Goal: Transaction & Acquisition: Purchase product/service

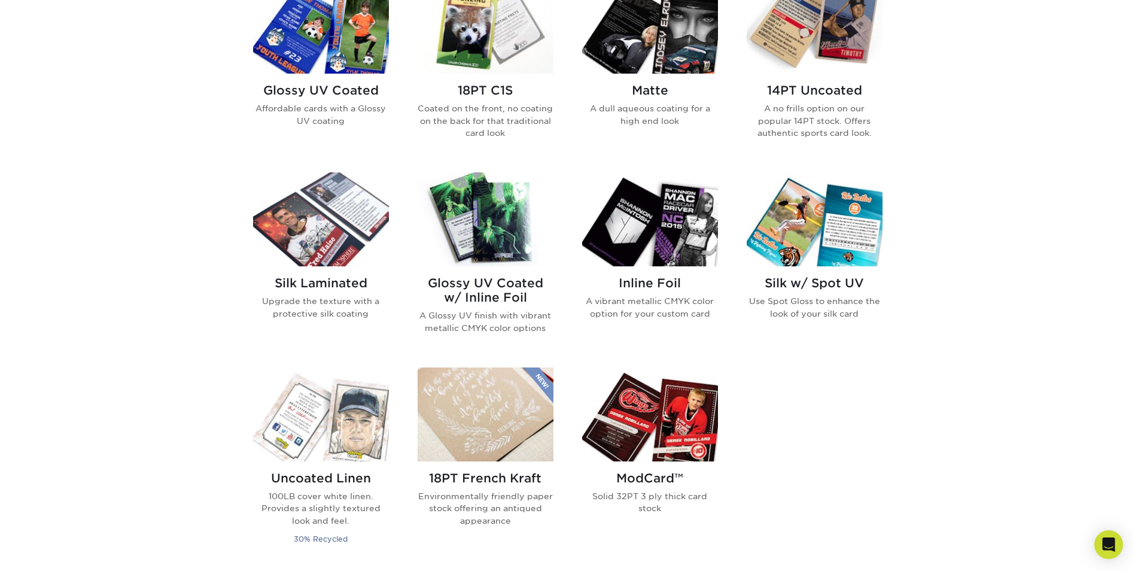
scroll to position [598, 0]
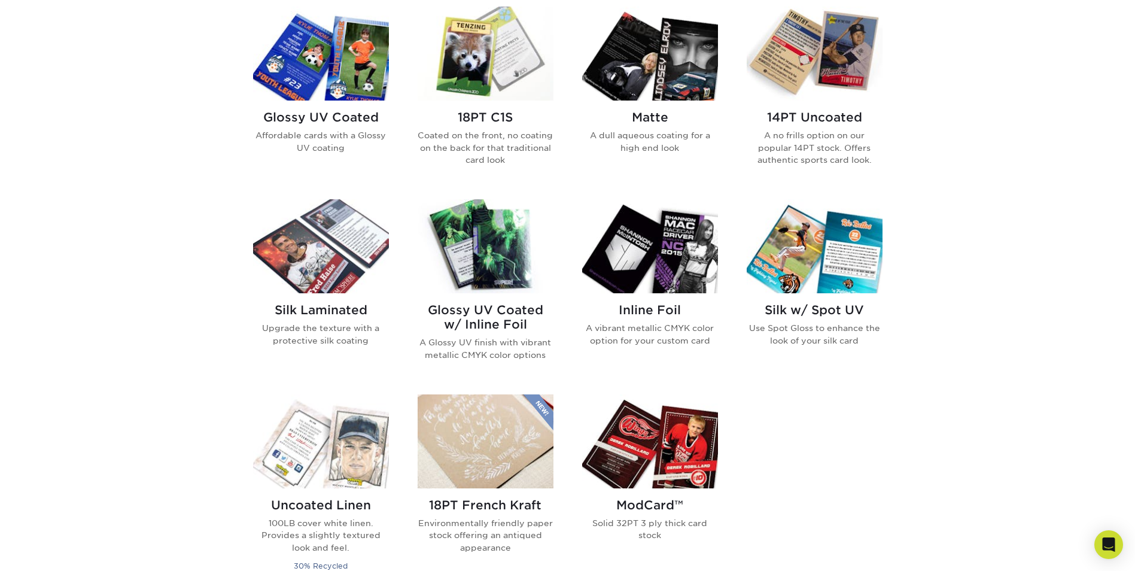
click at [657, 50] on img at bounding box center [650, 54] width 136 height 94
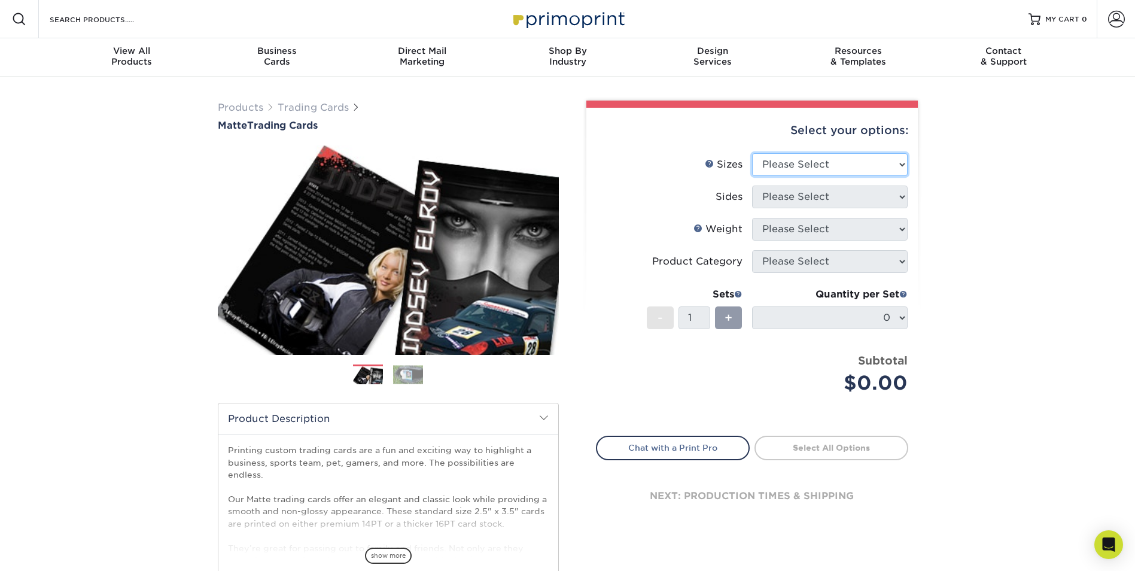
drag, startPoint x: 770, startPoint y: 160, endPoint x: 740, endPoint y: 150, distance: 31.6
click at [770, 160] on select "Please Select 2.5" x 3.5"" at bounding box center [830, 164] width 156 height 23
select select "2.50x3.50"
click at [752, 153] on select "Please Select 2.5" x 3.5"" at bounding box center [830, 164] width 156 height 23
click at [813, 205] on select "Please Select Print Both Sides Print Front Only" at bounding box center [830, 196] width 156 height 23
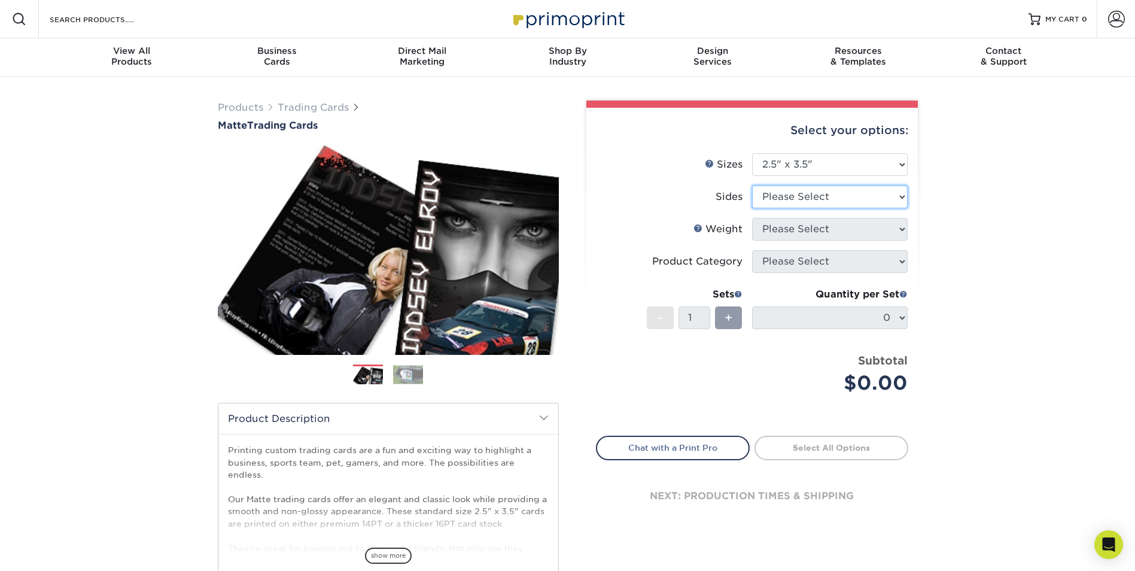
select select "13abbda7-1d64-4f25-8bb2-c179b224825d"
click at [752, 185] on select "Please Select Print Both Sides Print Front Only" at bounding box center [830, 196] width 156 height 23
click at [838, 230] on select "Please Select 16PT 14PT" at bounding box center [830, 229] width 156 height 23
select select "14PT"
click at [752, 218] on select "Please Select 16PT 14PT" at bounding box center [830, 229] width 156 height 23
